Goal: Task Accomplishment & Management: Use online tool/utility

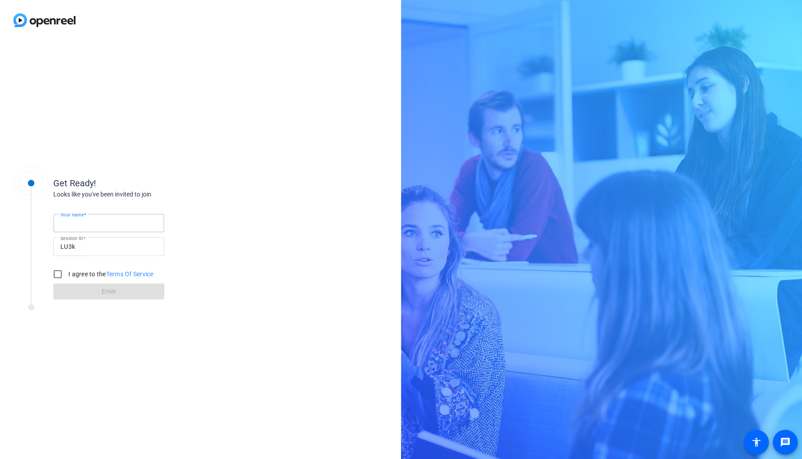
click at [142, 218] on input "Your name" at bounding box center [108, 223] width 97 height 11
type input "Lexie"
click at [57, 271] on input "I agree to the Terms Of Service" at bounding box center [58, 274] width 18 height 18
checkbox input "true"
click at [107, 287] on span "Enter" at bounding box center [109, 291] width 15 height 9
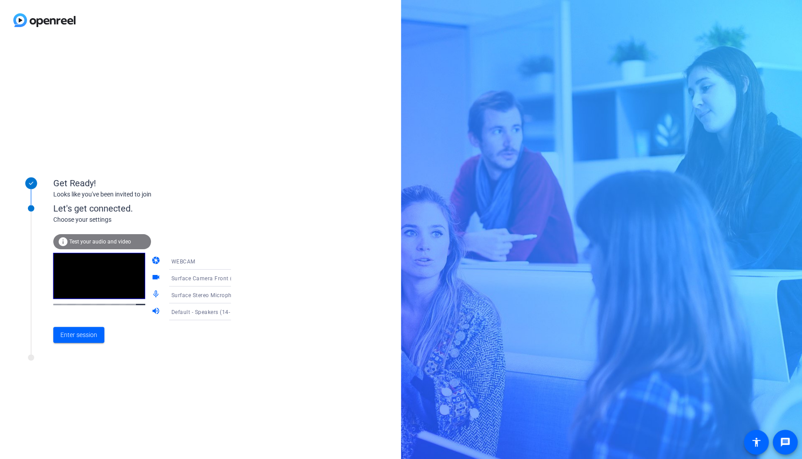
click at [234, 277] on icon at bounding box center [239, 278] width 11 height 11
click at [188, 331] on span "Desk Pro Web Camera (05a6:0b04)" at bounding box center [192, 329] width 69 height 21
click at [234, 262] on icon at bounding box center [239, 261] width 11 height 11
click at [224, 262] on div at bounding box center [401, 229] width 802 height 459
click at [90, 340] on span at bounding box center [78, 334] width 51 height 21
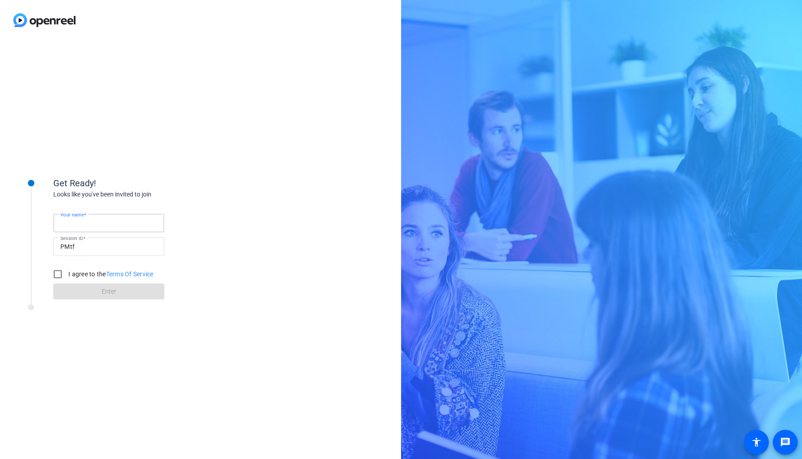
click at [114, 225] on input "Your name" at bounding box center [108, 223] width 97 height 11
type input "[PERSON_NAME]"
click at [57, 275] on input "I agree to the Terms Of Service" at bounding box center [58, 274] width 18 height 18
checkbox input "true"
click at [83, 289] on span at bounding box center [108, 291] width 111 height 21
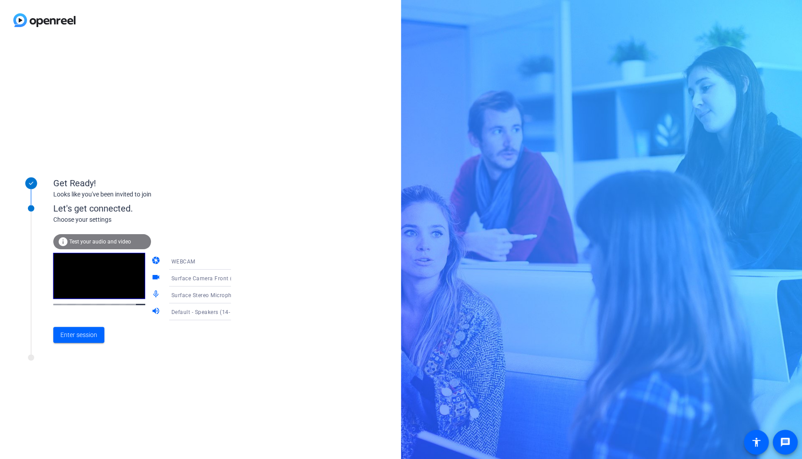
click at [206, 261] on div "WEBCAM" at bounding box center [204, 261] width 66 height 11
click at [193, 292] on mat-option "DESKTOP" at bounding box center [193, 297] width 76 height 18
click at [91, 336] on span "Enter session" at bounding box center [78, 335] width 37 height 9
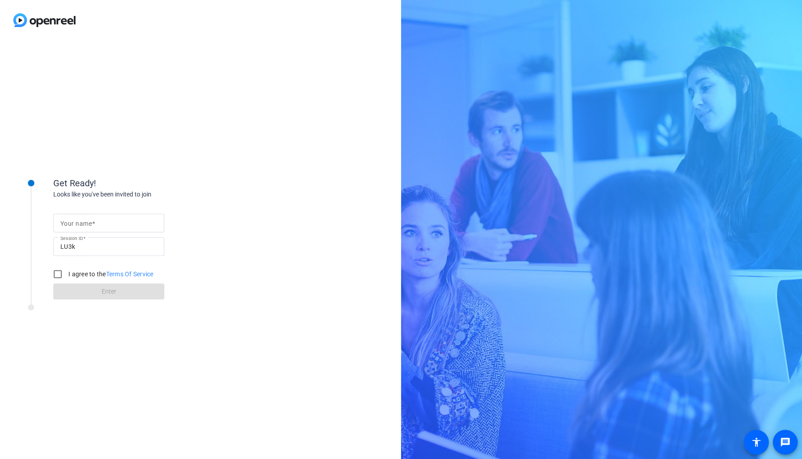
click at [103, 226] on input "Your name" at bounding box center [108, 223] width 97 height 11
type input "Lexie"
click at [56, 274] on input "I agree to the Terms Of Service" at bounding box center [58, 274] width 18 height 18
checkbox input "true"
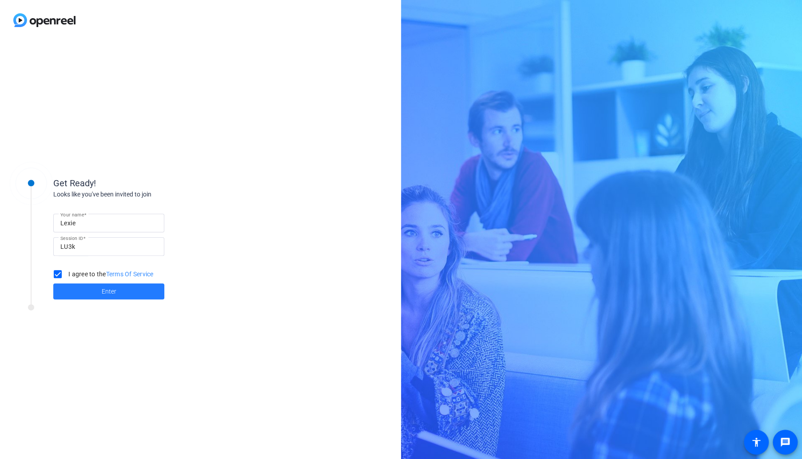
click at [77, 283] on span at bounding box center [108, 291] width 111 height 21
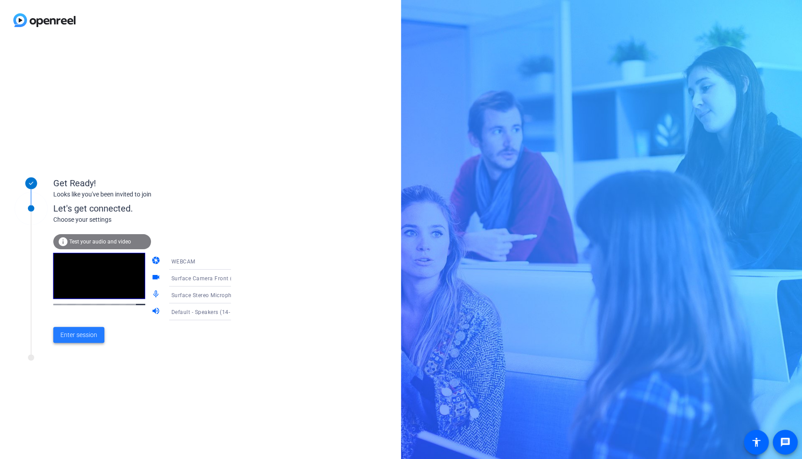
click at [83, 337] on span "Enter session" at bounding box center [78, 335] width 37 height 9
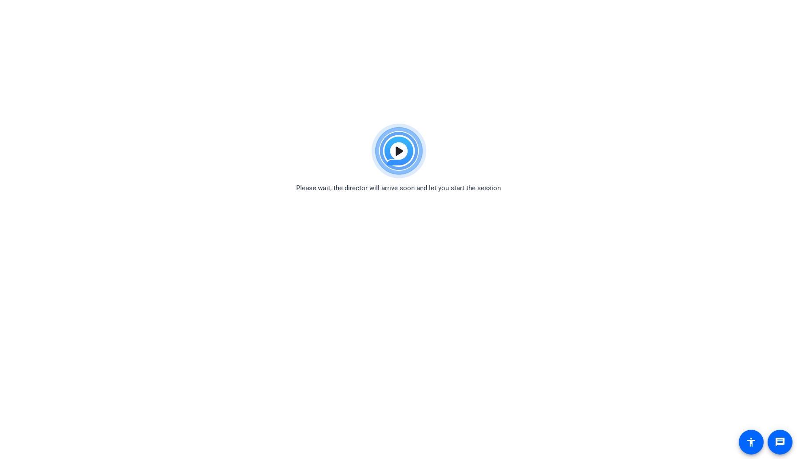
click at [275, 44] on html "Accessibility Screen-Reader Guide, Feedback, and Issue Reporting | New window P…" at bounding box center [398, 229] width 797 height 459
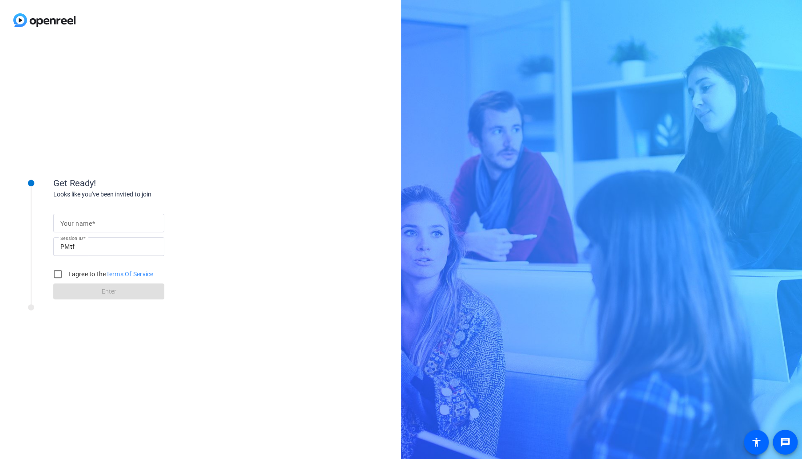
click at [93, 222] on span at bounding box center [93, 223] width 3 height 7
click at [93, 222] on input "Your name" at bounding box center [108, 223] width 97 height 11
type input "Lexie Malchione"
click at [62, 273] on input "I agree to the Terms Of Service" at bounding box center [58, 274] width 18 height 18
checkbox input "true"
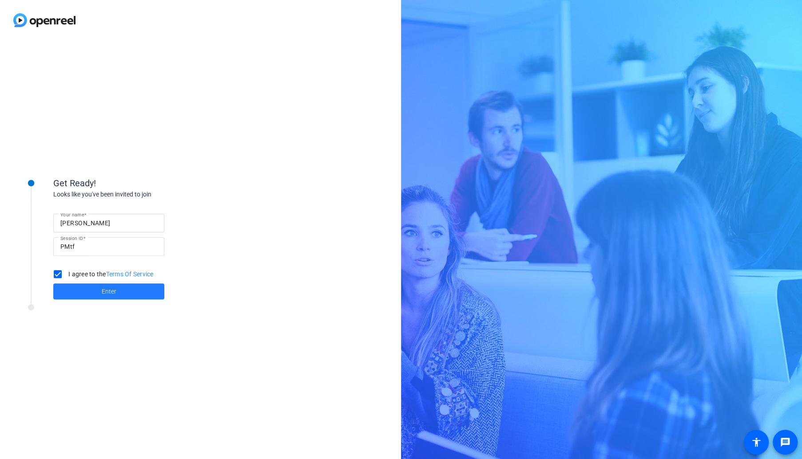
click at [87, 292] on span at bounding box center [108, 291] width 111 height 21
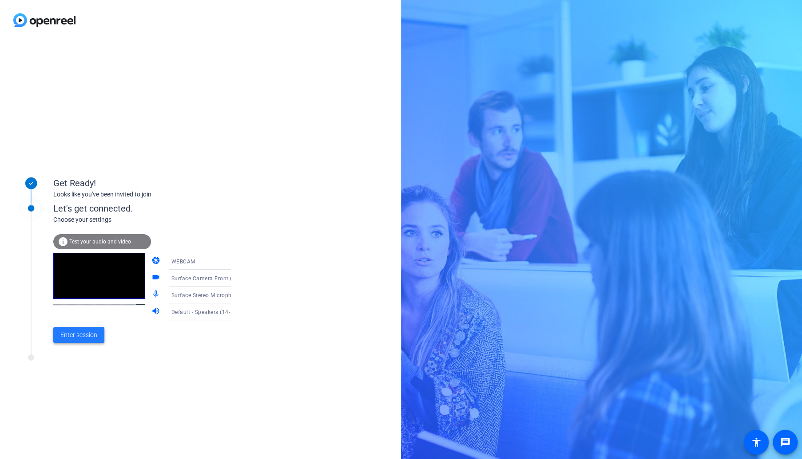
click at [84, 336] on span "Enter session" at bounding box center [78, 335] width 37 height 9
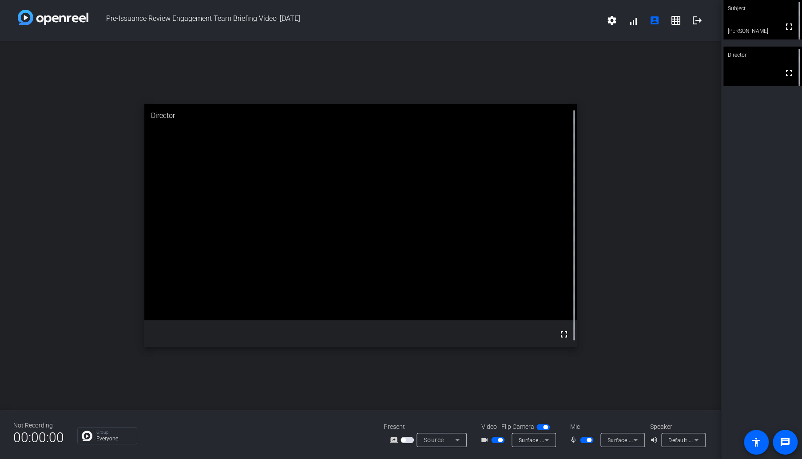
click at [770, 26] on video at bounding box center [762, 20] width 79 height 40
click at [612, 23] on mat-icon "settings" at bounding box center [611, 20] width 11 height 11
click at [549, 443] on div at bounding box center [401, 229] width 802 height 459
click at [542, 443] on icon at bounding box center [546, 440] width 11 height 11
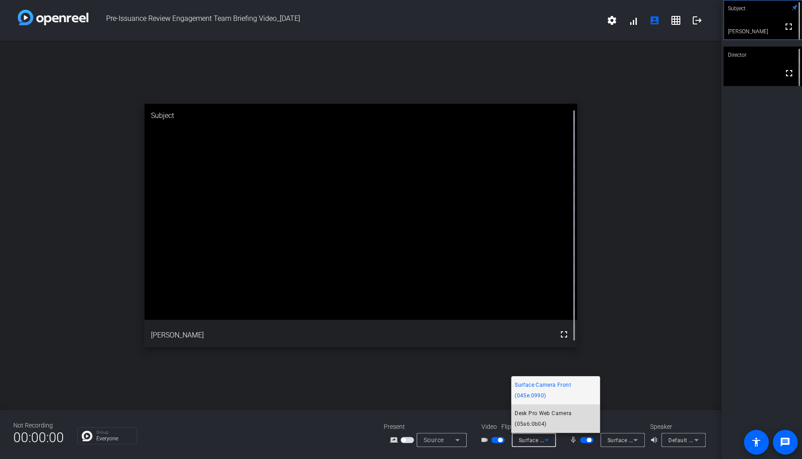
click at [542, 421] on span "Desk Pro Web Camera (05a6:0b04)" at bounding box center [555, 418] width 82 height 21
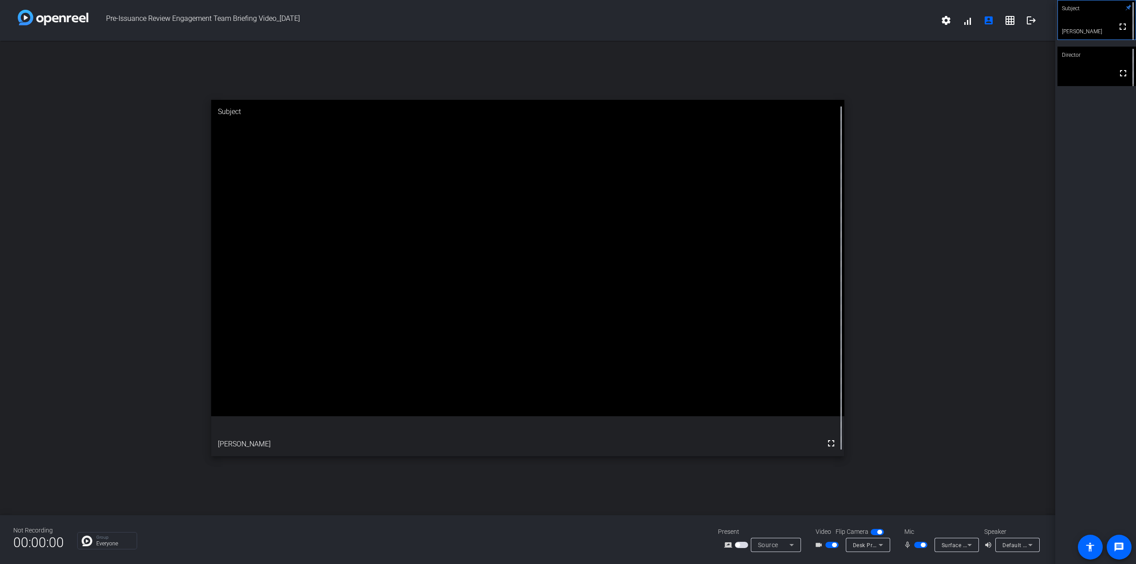
click at [739, 459] on span "button" at bounding box center [741, 545] width 13 height 6
